Goal: Transaction & Acquisition: Obtain resource

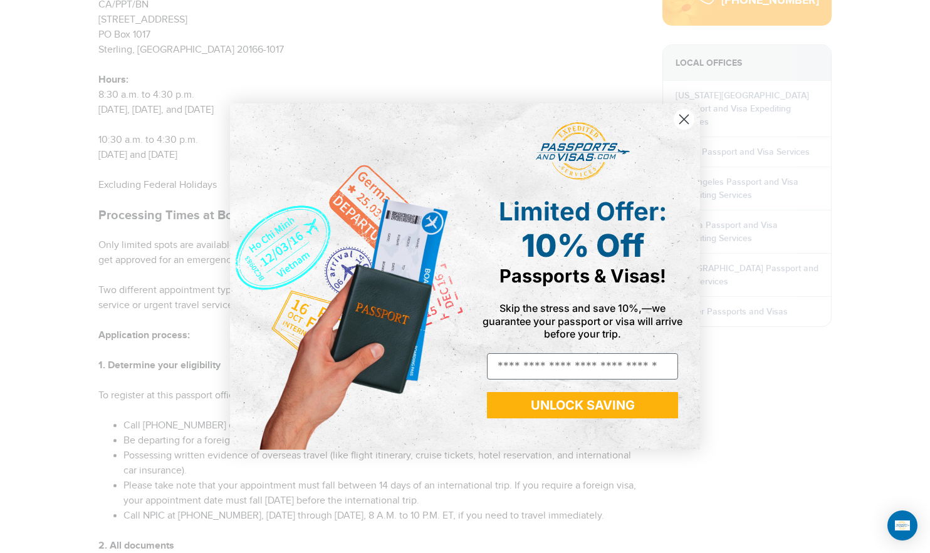
scroll to position [675, 0]
click at [690, 112] on circle "Close dialog" at bounding box center [684, 119] width 21 height 21
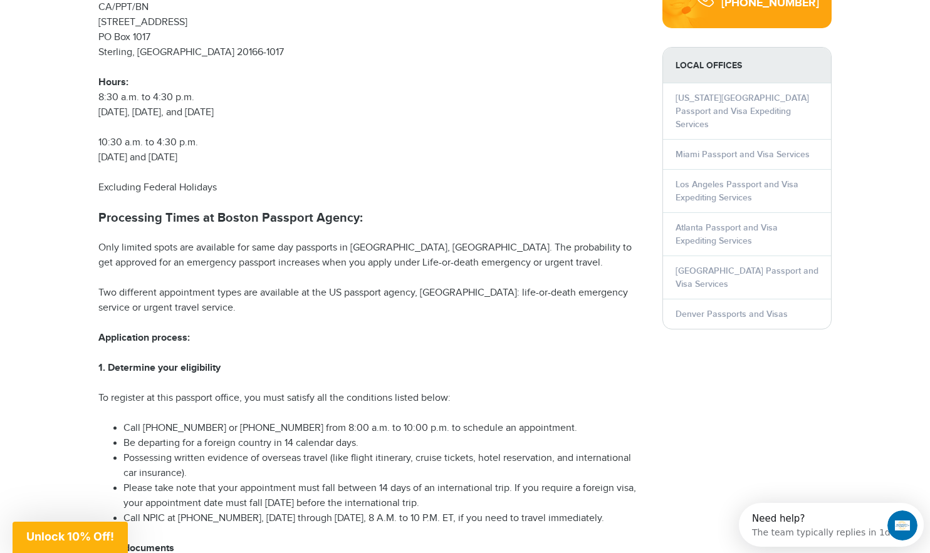
scroll to position [0, 0]
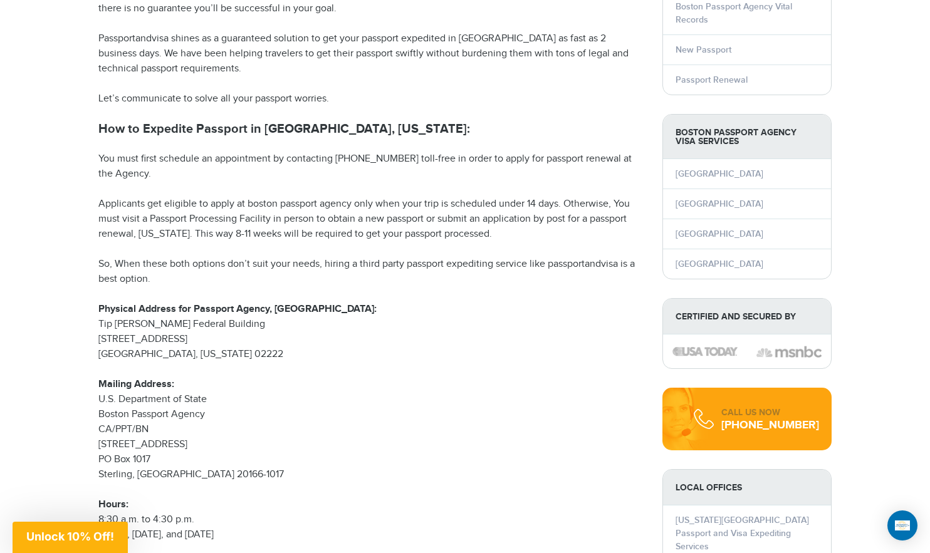
scroll to position [260, 0]
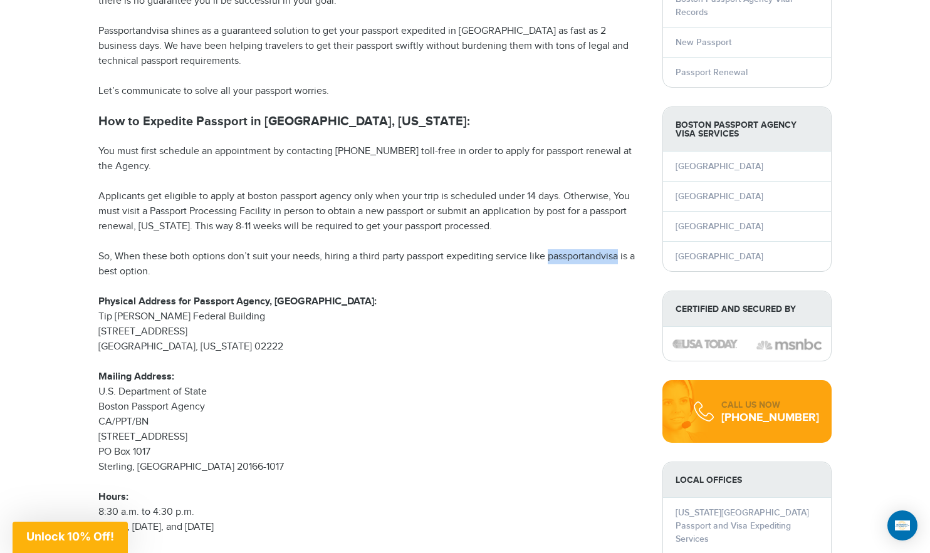
drag, startPoint x: 550, startPoint y: 243, endPoint x: 618, endPoint y: 242, distance: 68.3
click at [618, 249] on p "So, When these both options don’t suit your needs, hiring a third party passpor…" at bounding box center [370, 264] width 545 height 30
copy p "passportandvisa"
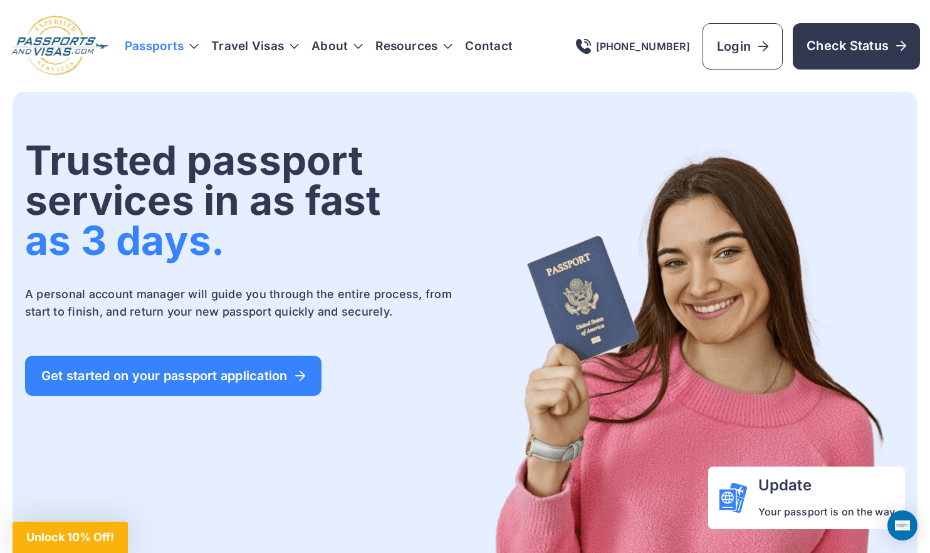
click at [190, 44] on h3 "Passports" at bounding box center [162, 46] width 74 height 13
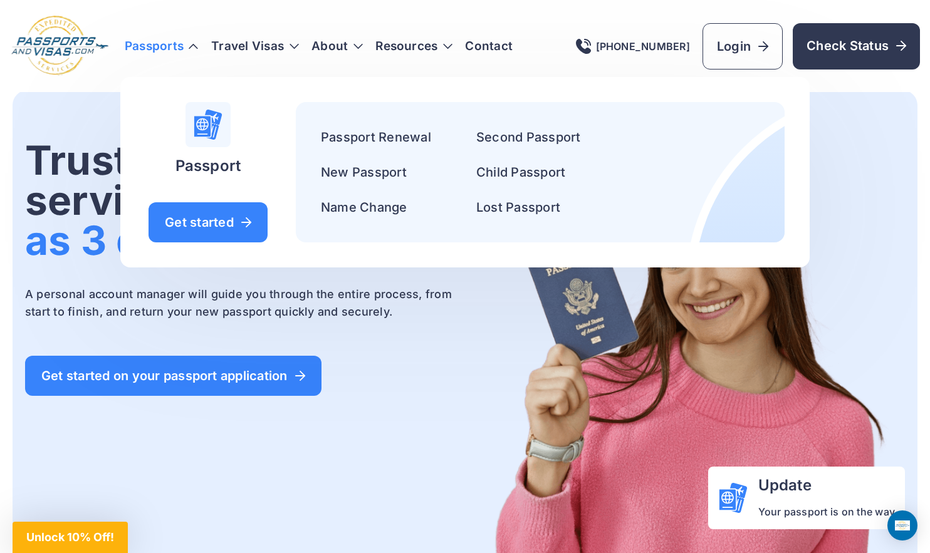
click at [856, 185] on img at bounding box center [687, 359] width 438 height 439
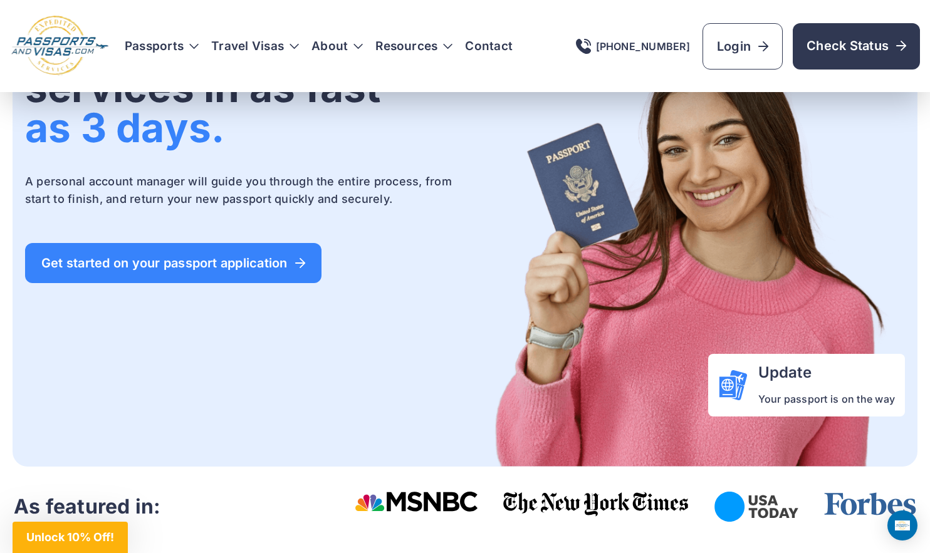
scroll to position [113, 0]
click at [76, 545] on span "Unlock 10% Off!" at bounding box center [70, 537] width 115 height 31
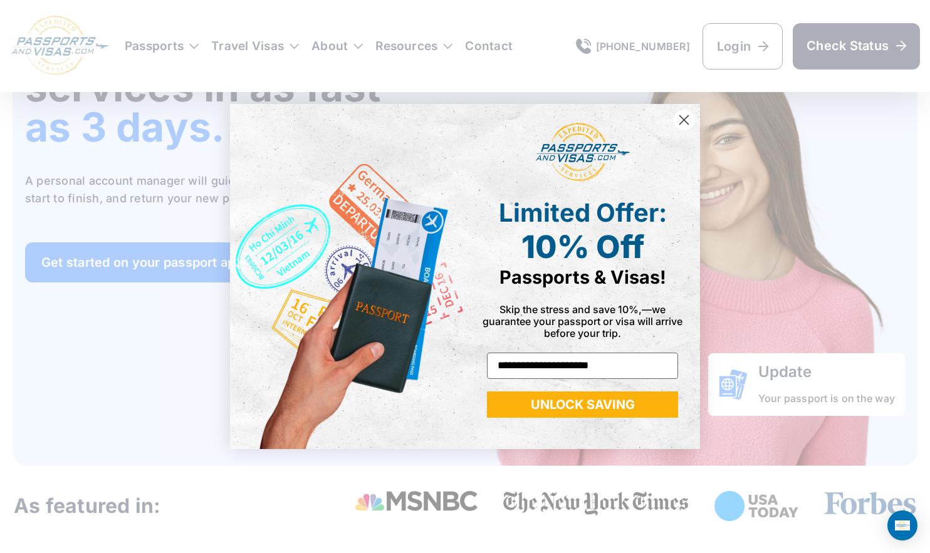
type input "**********"
click at [589, 409] on button "UNLOCK SAVING" at bounding box center [582, 405] width 191 height 26
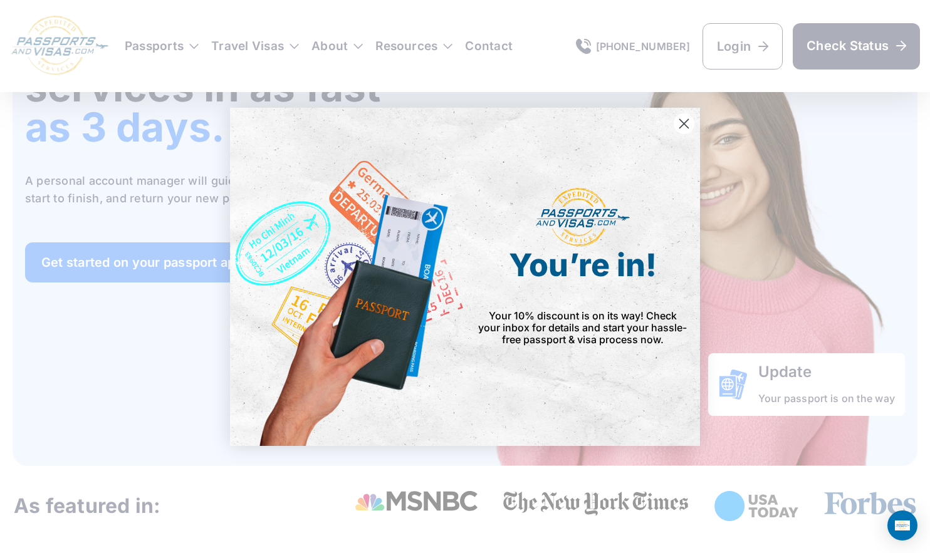
click at [685, 123] on icon "Close dialog" at bounding box center [684, 123] width 9 height 9
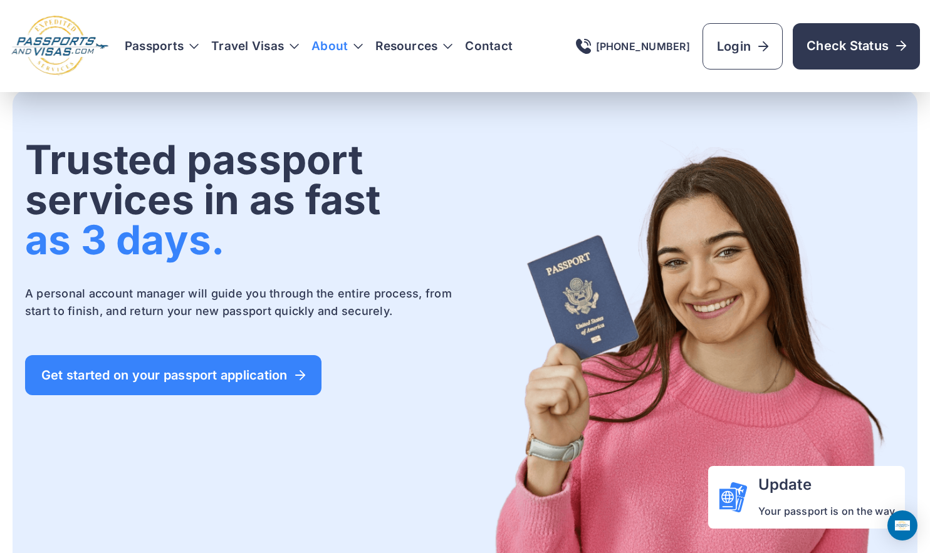
scroll to position [0, 0]
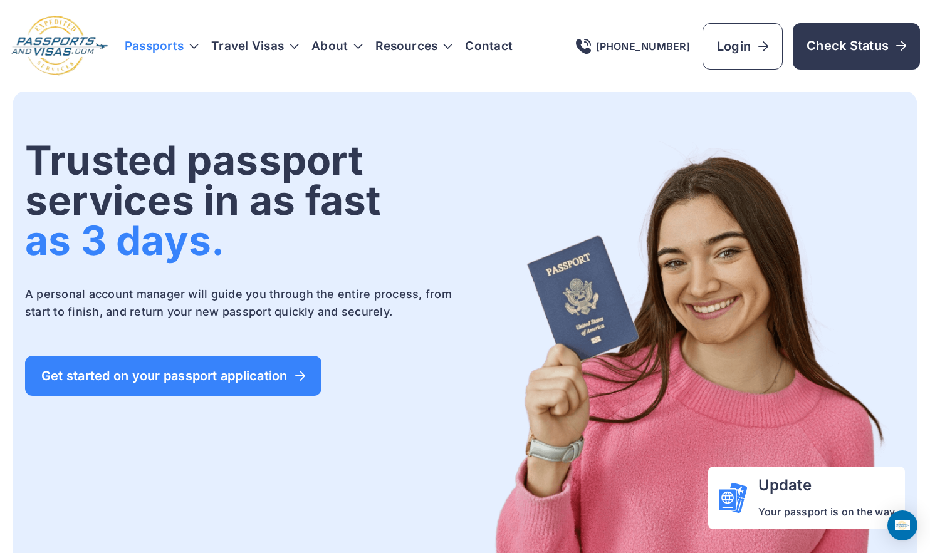
click at [170, 43] on h3 "Passports" at bounding box center [162, 46] width 74 height 13
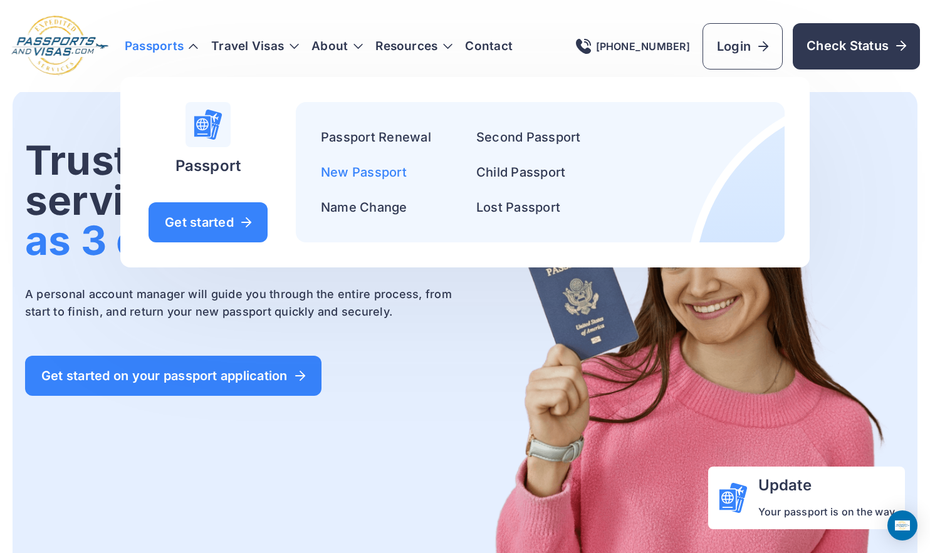
click at [387, 173] on link "New Passport" at bounding box center [364, 172] width 86 height 15
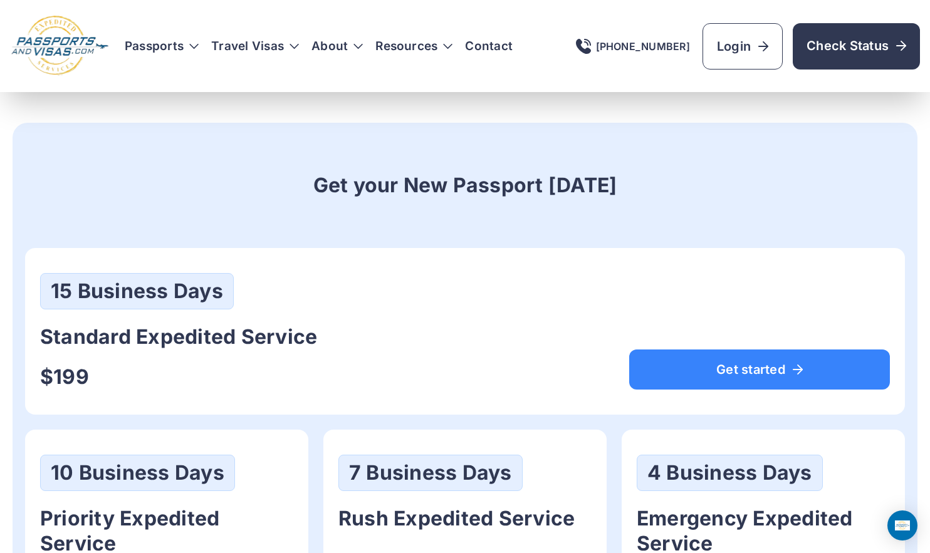
scroll to position [548, 1]
